Goal: Task Accomplishment & Management: Complete application form

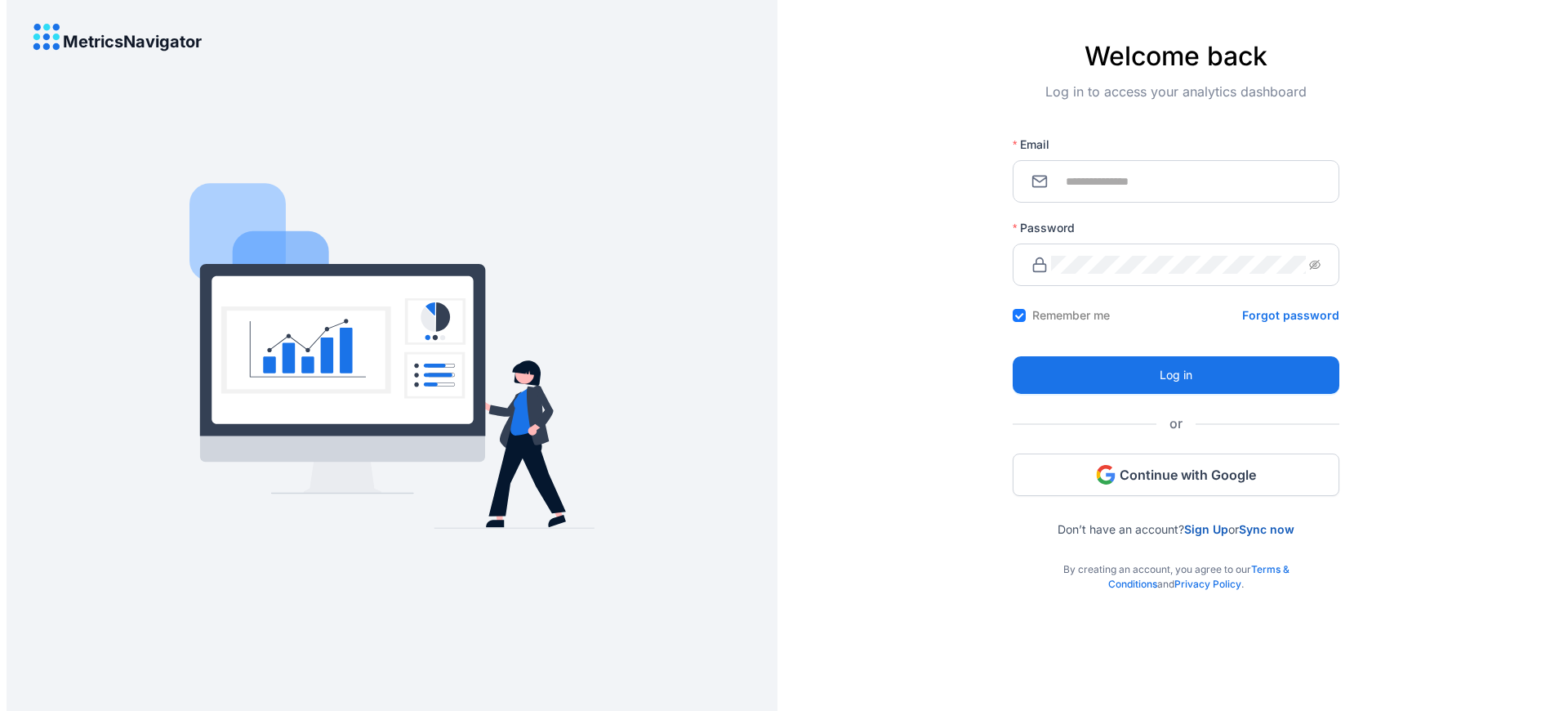
click at [1202, 529] on link "Sign Up" at bounding box center [1205, 529] width 44 height 14
click at [1176, 563] on div "By creating an account, you agree to our Terms & Conditions and Privacy Policy ." at bounding box center [1176, 563] width 327 height 55
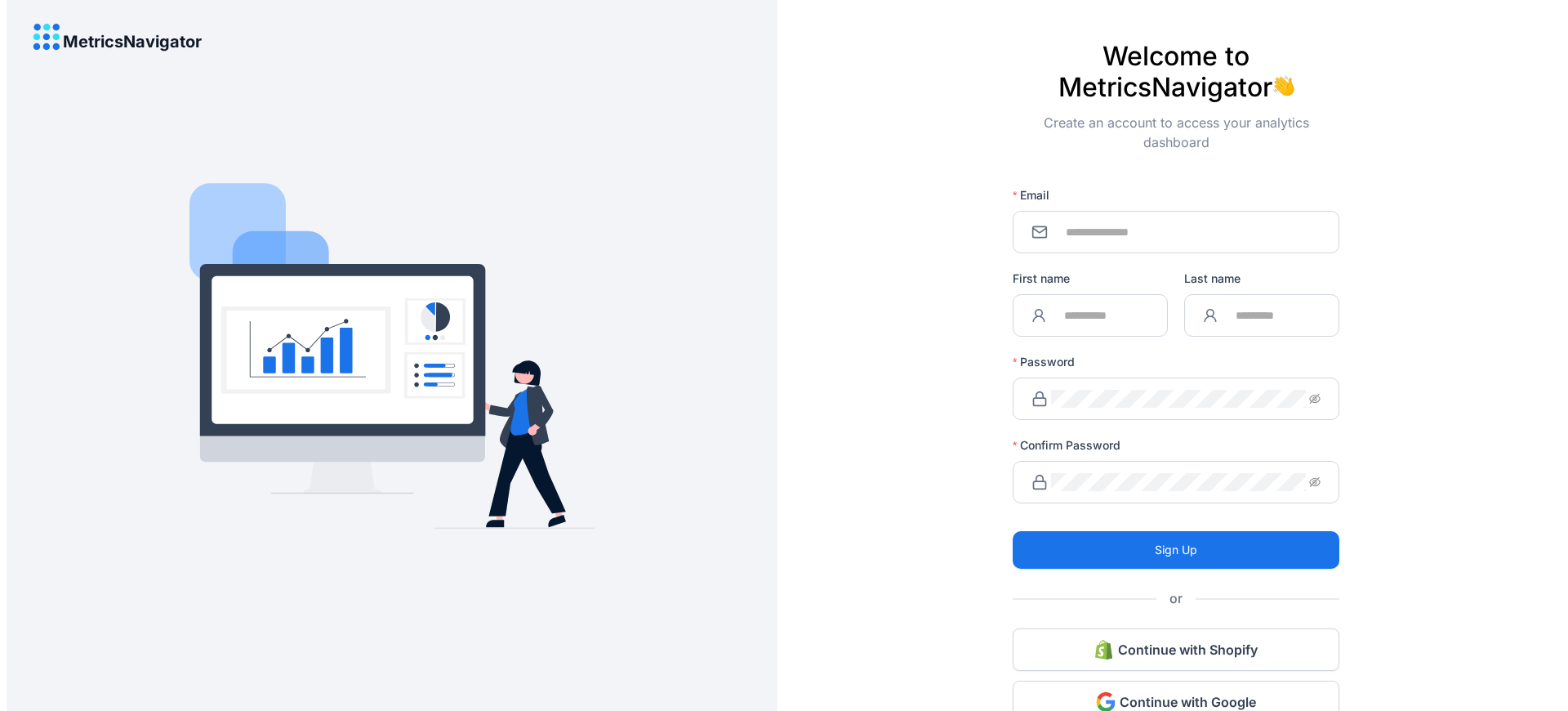
click at [1064, 437] on label "Confirm Password" at bounding box center [1072, 444] width 120 height 17
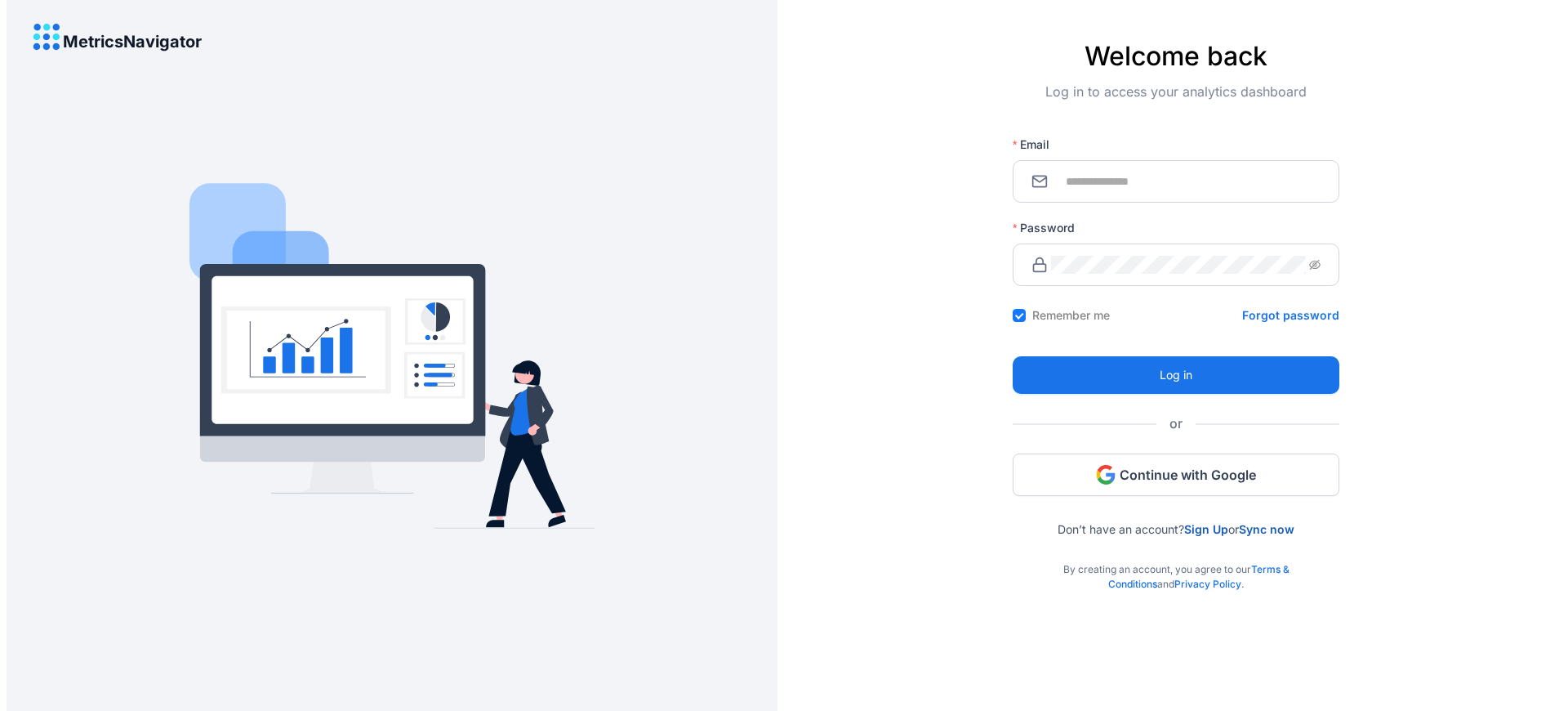
click at [1176, 563] on div "By creating an account, you agree to our Terms & Conditions and Privacy Policy ." at bounding box center [1176, 563] width 327 height 55
click at [1202, 529] on link "Sign Up" at bounding box center [1205, 529] width 44 height 14
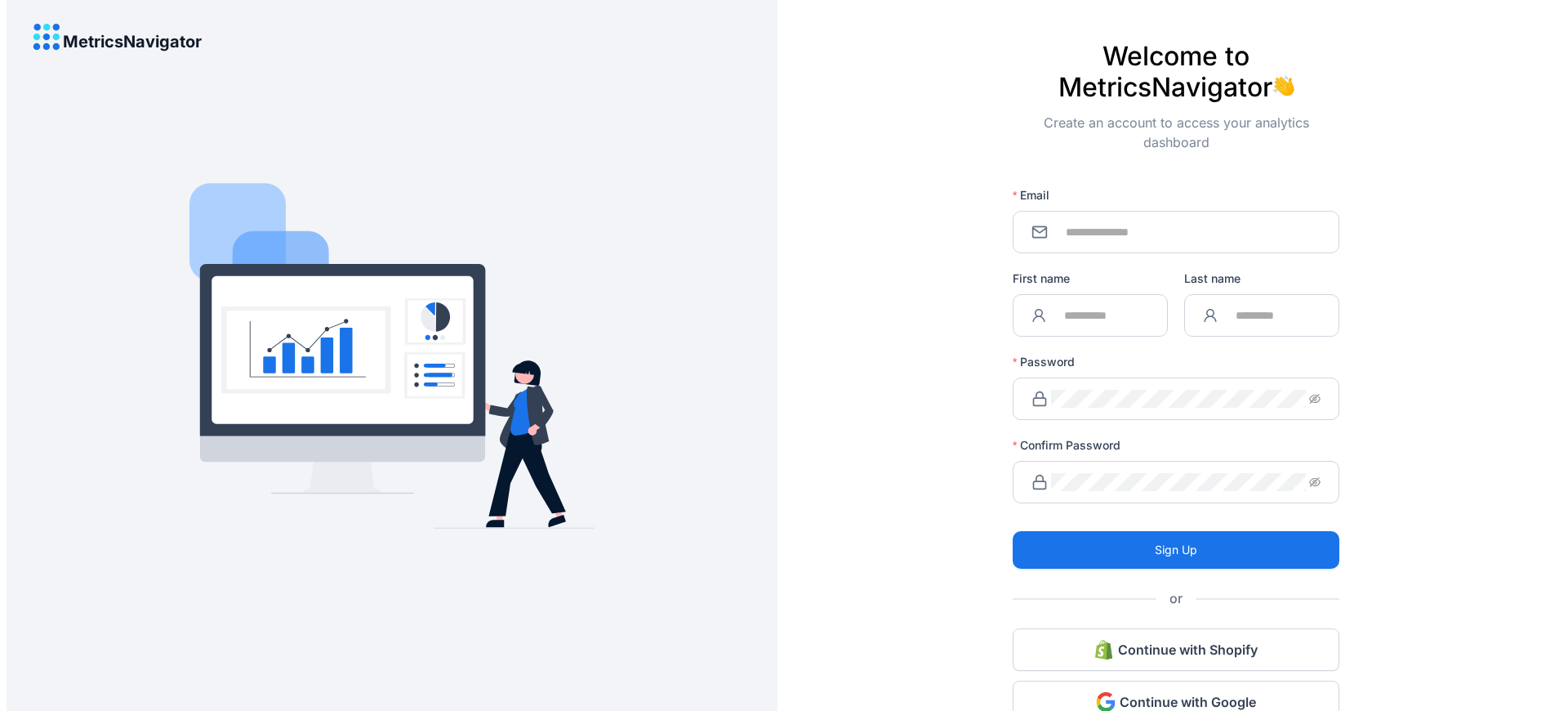
click at [1064, 437] on label "Confirm Password" at bounding box center [1072, 444] width 120 height 17
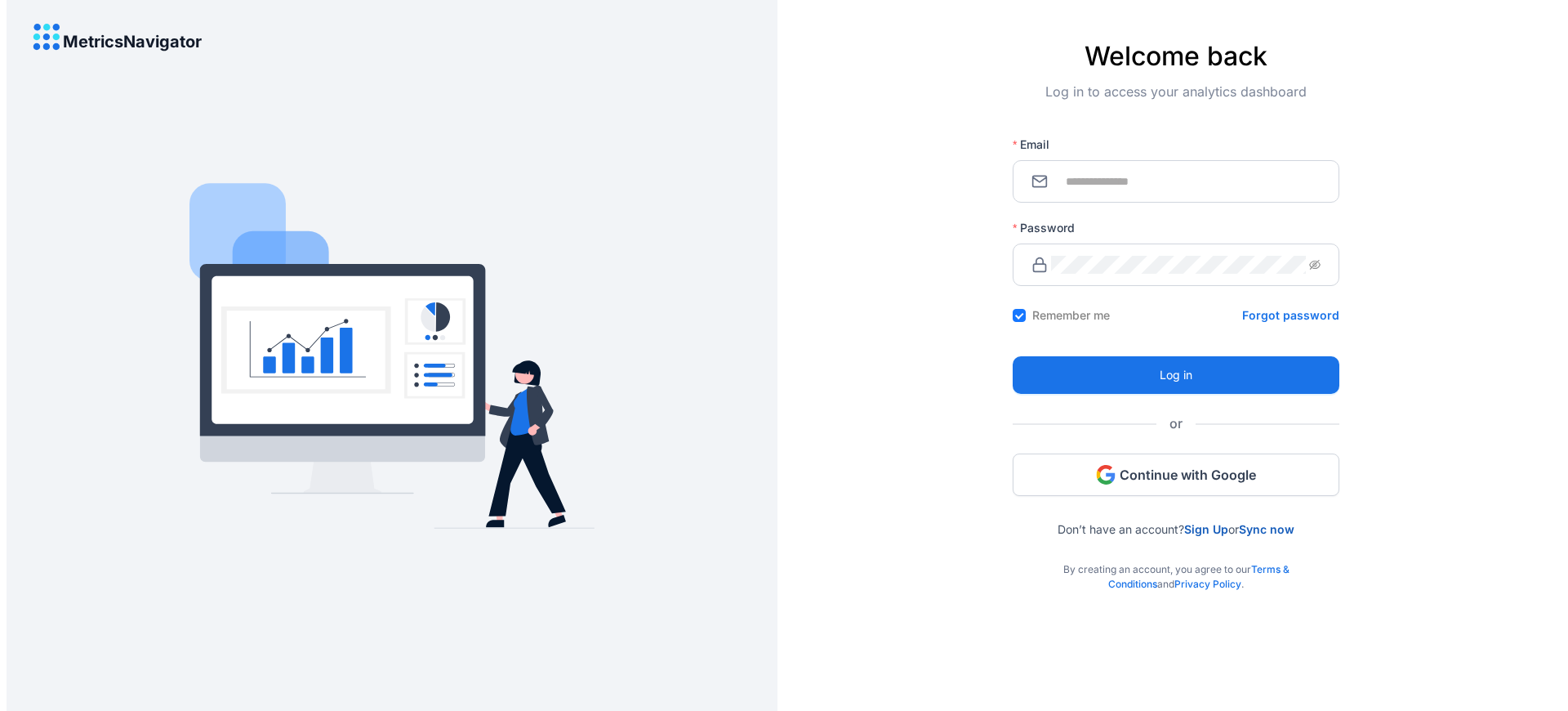
click at [1202, 529] on link "Sign Up" at bounding box center [1205, 529] width 44 height 14
click at [1176, 563] on div "By creating an account, you agree to our Terms & Conditions and Privacy Policy ." at bounding box center [1176, 563] width 327 height 55
click at [1202, 529] on link "Sign Up" at bounding box center [1205, 529] width 44 height 14
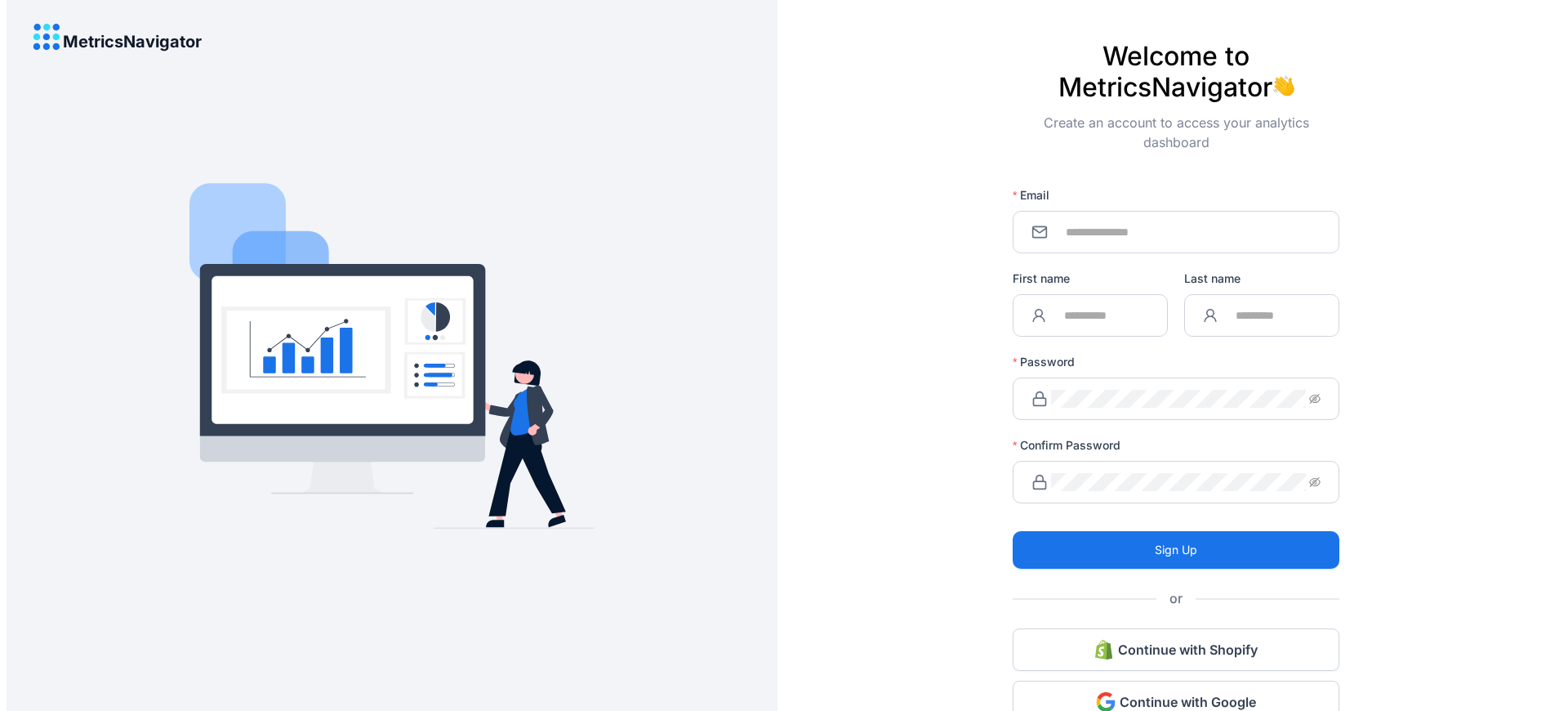
click at [1064, 437] on label "Confirm Password" at bounding box center [1072, 444] width 120 height 17
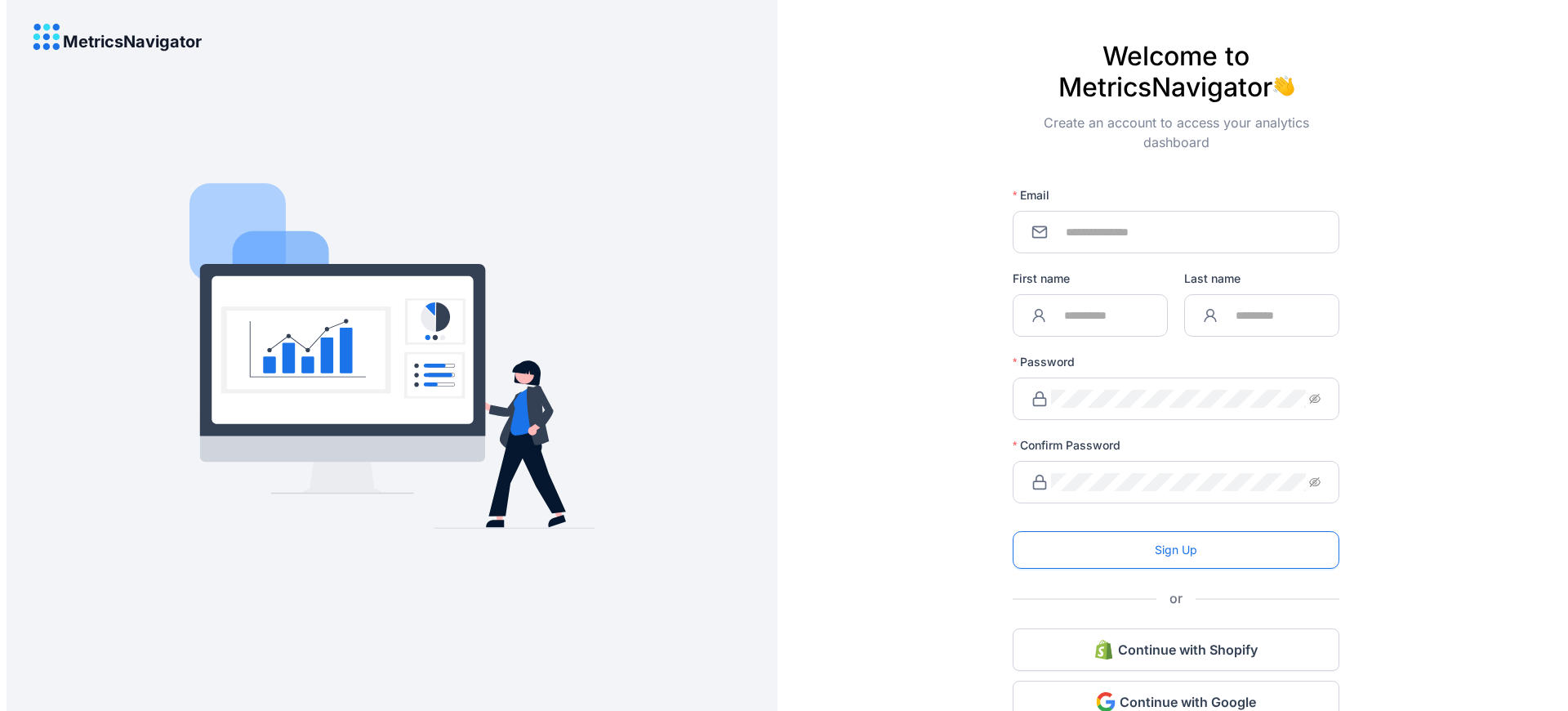
click at [1172, 541] on span "Sign Up" at bounding box center [1176, 550] width 43 height 18
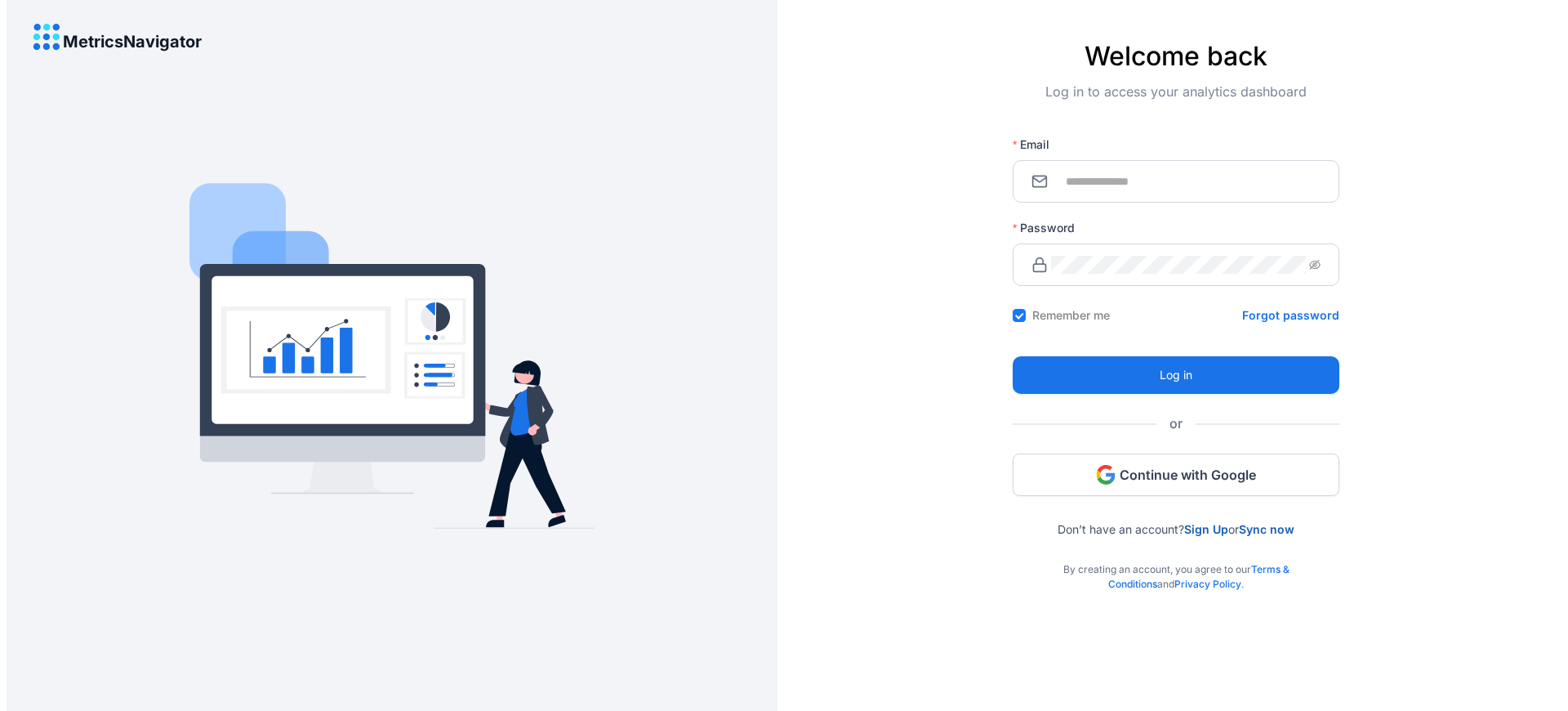
click at [1202, 529] on link "Sign Up" at bounding box center [1205, 529] width 44 height 14
click at [1176, 563] on div "By creating an account, you agree to our Terms & Conditions and Privacy Policy ." at bounding box center [1176, 563] width 327 height 55
click at [1202, 529] on link "Sign Up" at bounding box center [1205, 529] width 44 height 14
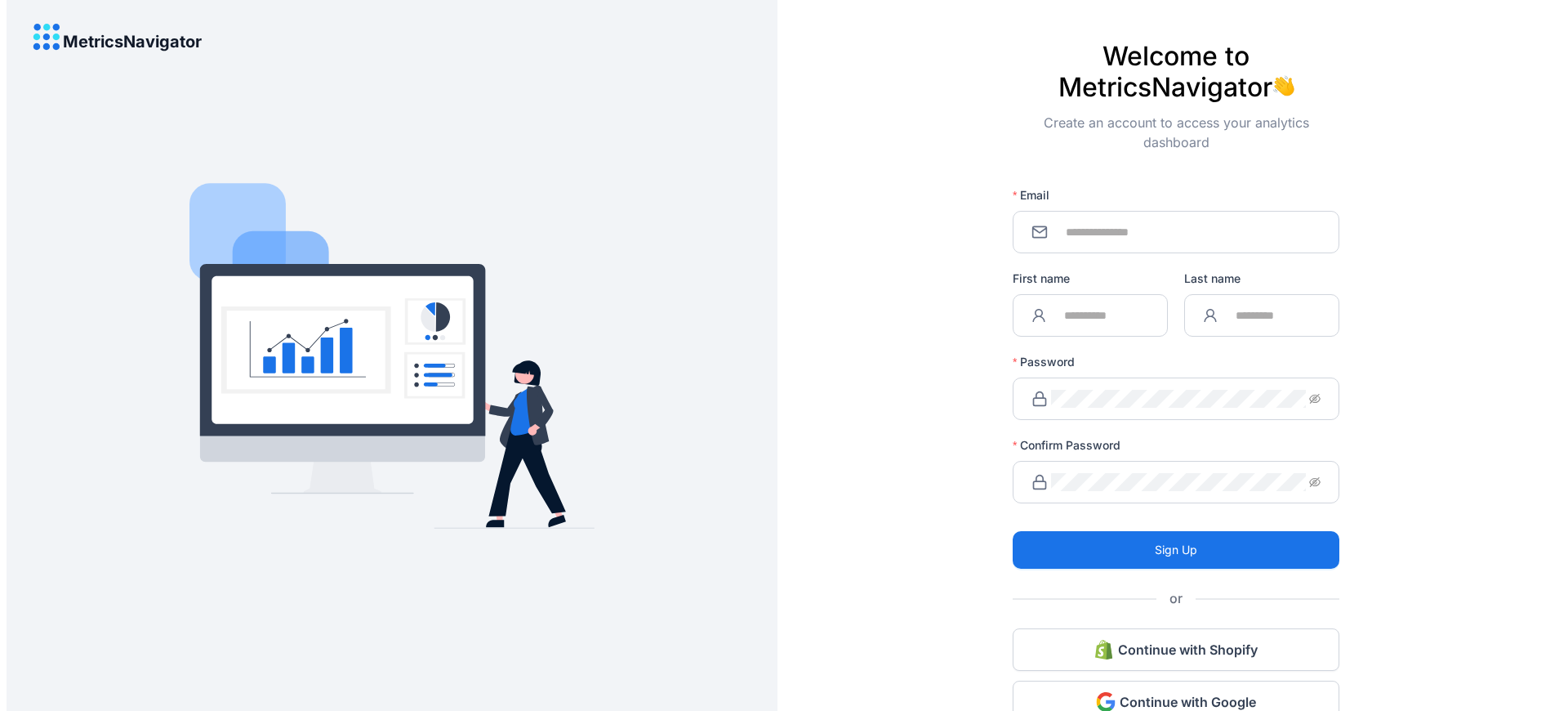
click at [1064, 437] on label "Confirm Password" at bounding box center [1072, 444] width 120 height 17
click at [1172, 135] on div "Create an account to access your analytics dashboard" at bounding box center [1176, 145] width 327 height 65
click at [1064, 437] on label "Confirm Password" at bounding box center [1072, 444] width 120 height 17
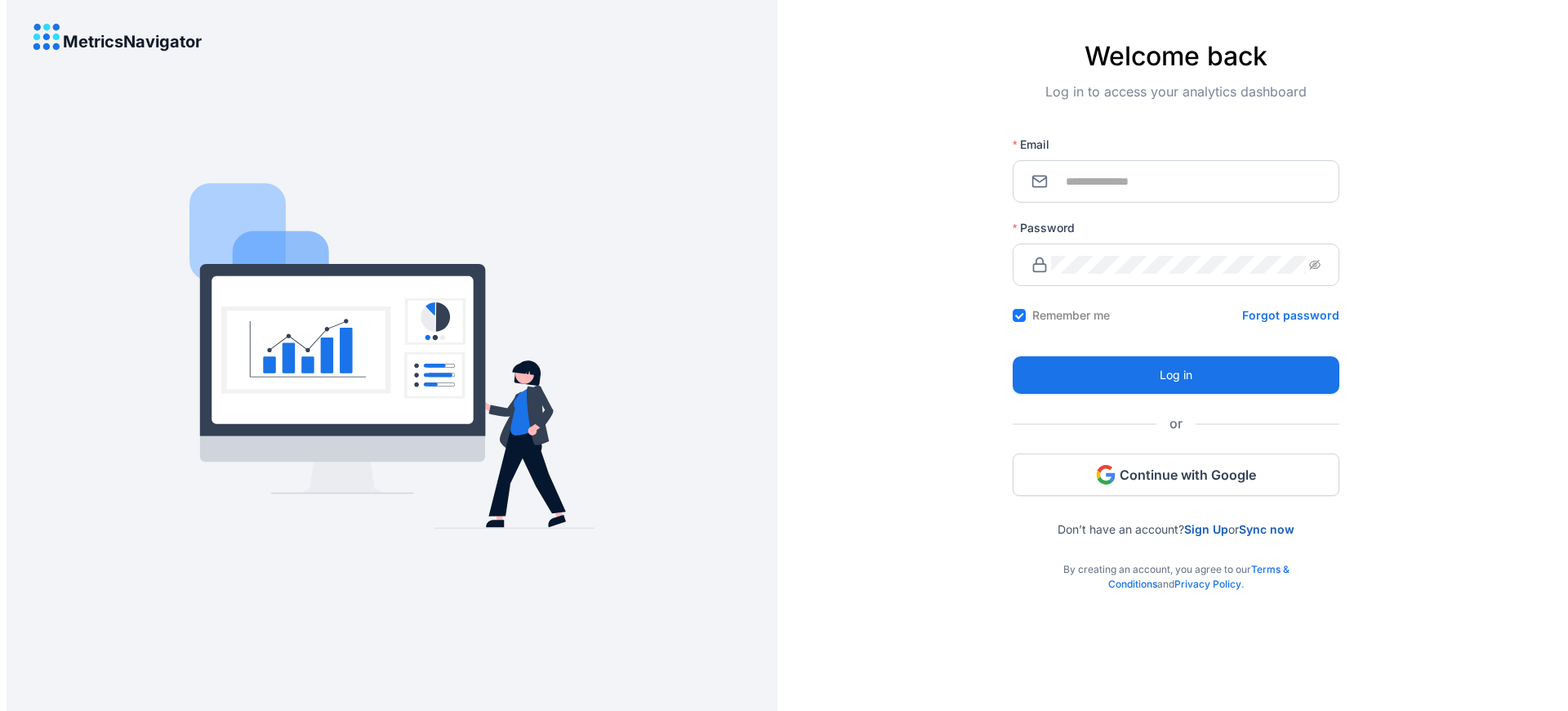
click at [1176, 563] on div "By creating an account, you agree to our Terms & Conditions and Privacy Policy ." at bounding box center [1176, 563] width 327 height 55
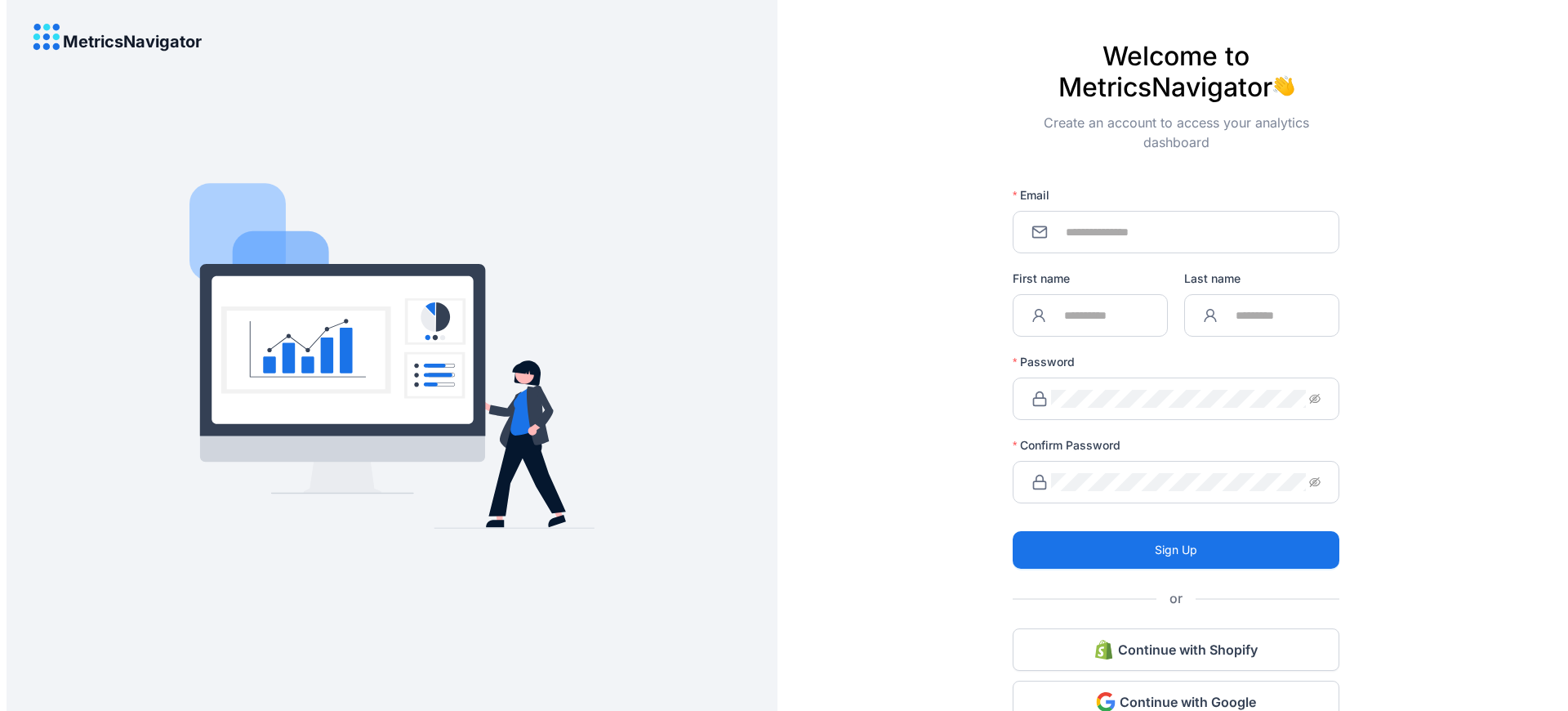
click at [1064, 437] on label "Confirm Password" at bounding box center [1072, 444] width 120 height 17
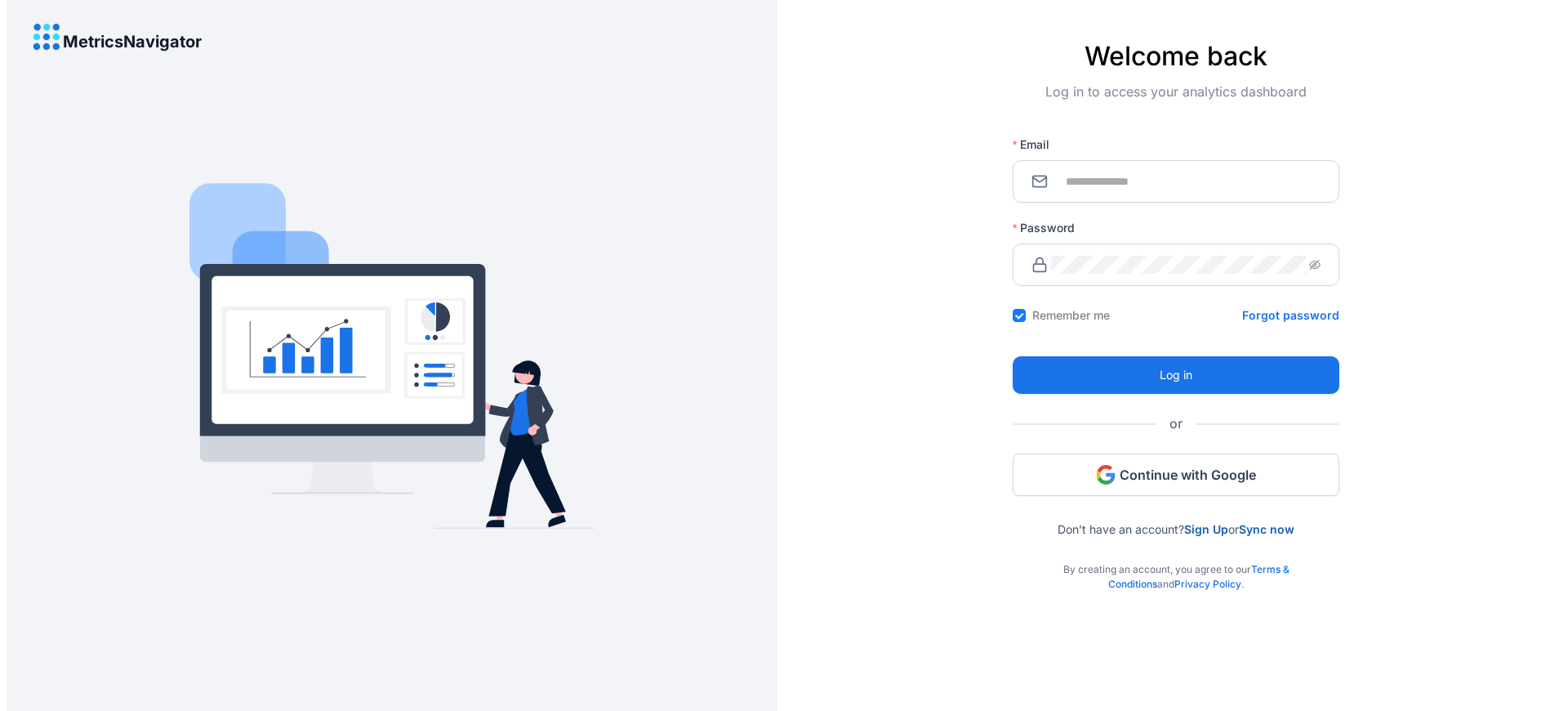
click at [1176, 563] on div "By creating an account, you agree to our Terms & Conditions and Privacy Policy ." at bounding box center [1176, 563] width 327 height 55
